Goal: Task Accomplishment & Management: Manage account settings

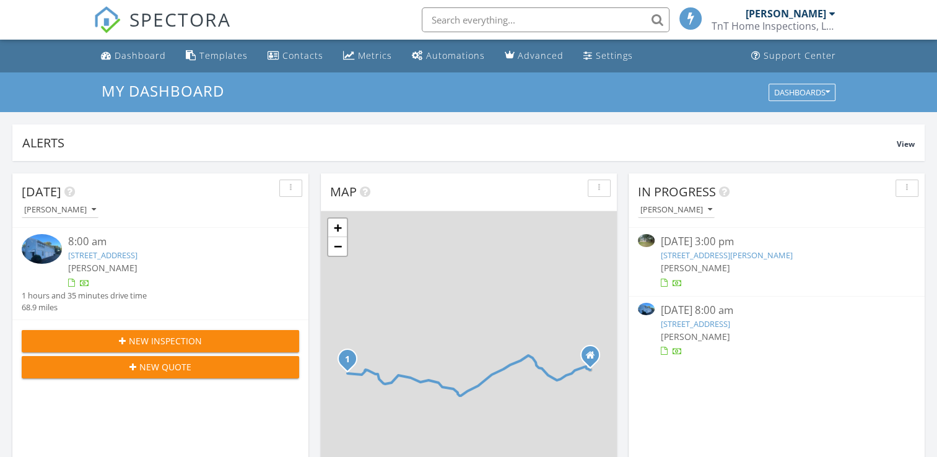
scroll to position [35, 0]
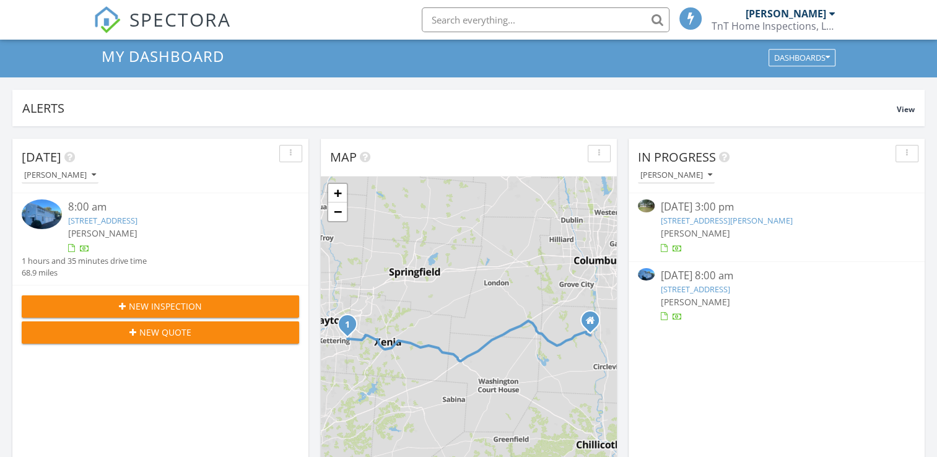
click at [716, 291] on link "3135 Gracemore Ave, Dayton, OH 45420" at bounding box center [695, 289] width 69 height 11
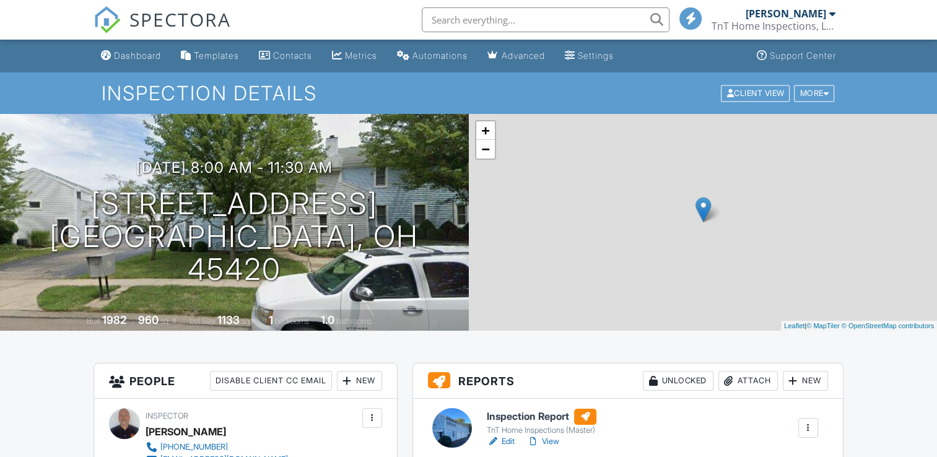
scroll to position [106, 0]
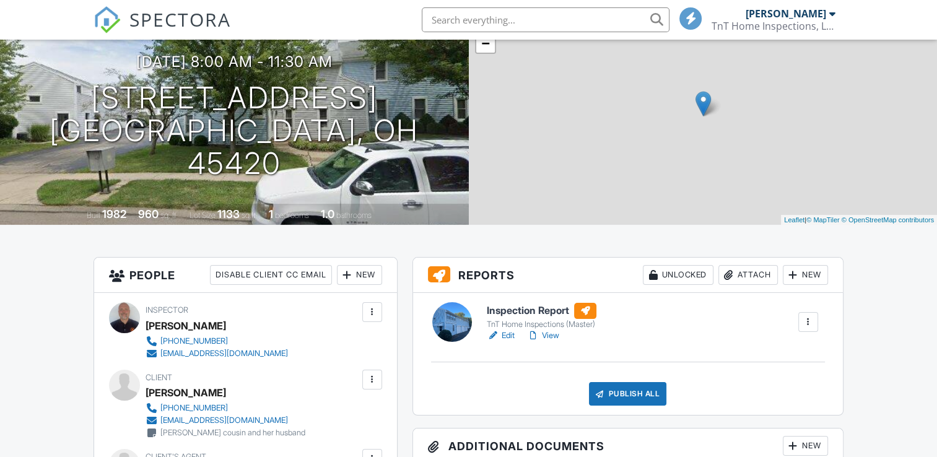
click at [502, 336] on link "Edit" at bounding box center [501, 336] width 28 height 12
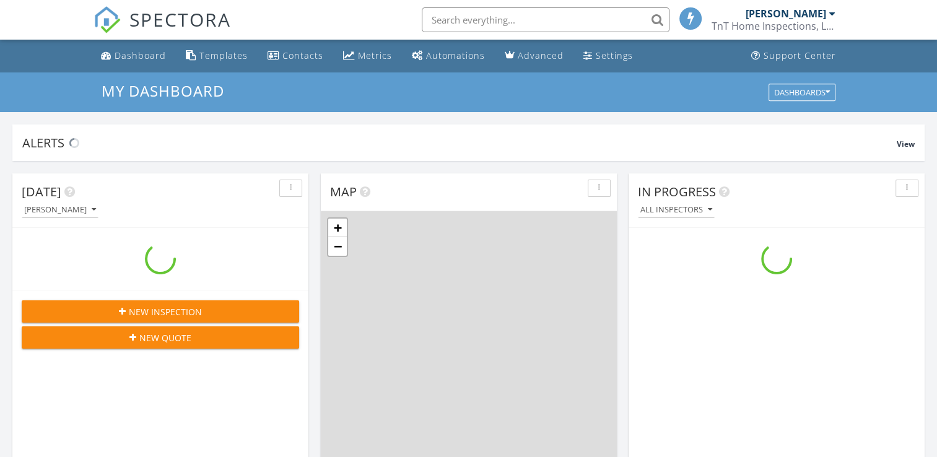
scroll to position [1147, 957]
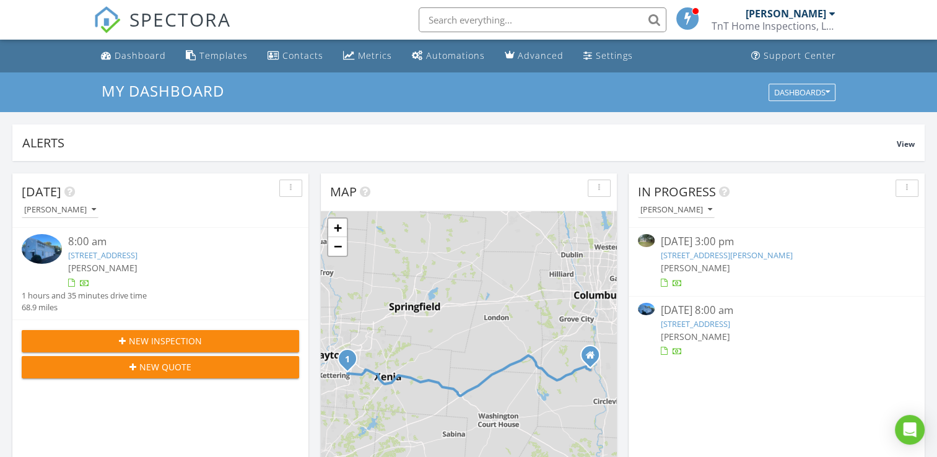
click at [716, 321] on link "3135 Gracemore Ave, Dayton, OH 45420" at bounding box center [695, 323] width 69 height 11
